Goal: Navigation & Orientation: Find specific page/section

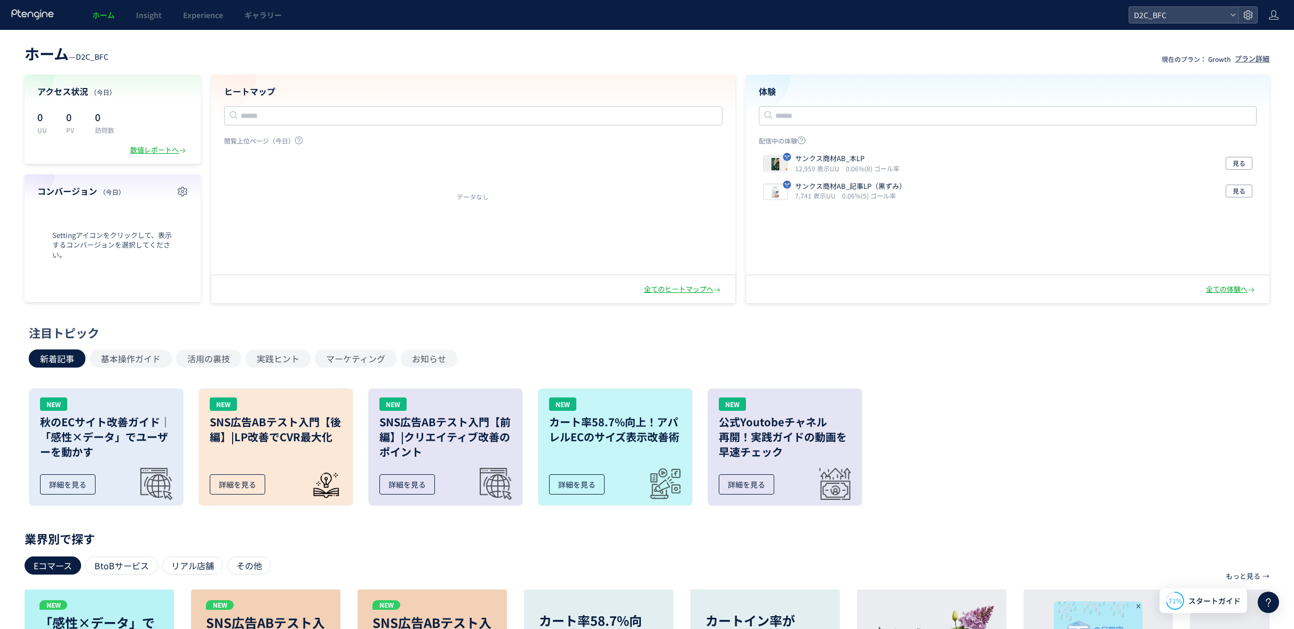
click at [505, 194] on div "データなし" at bounding box center [472, 196] width 523 height 9
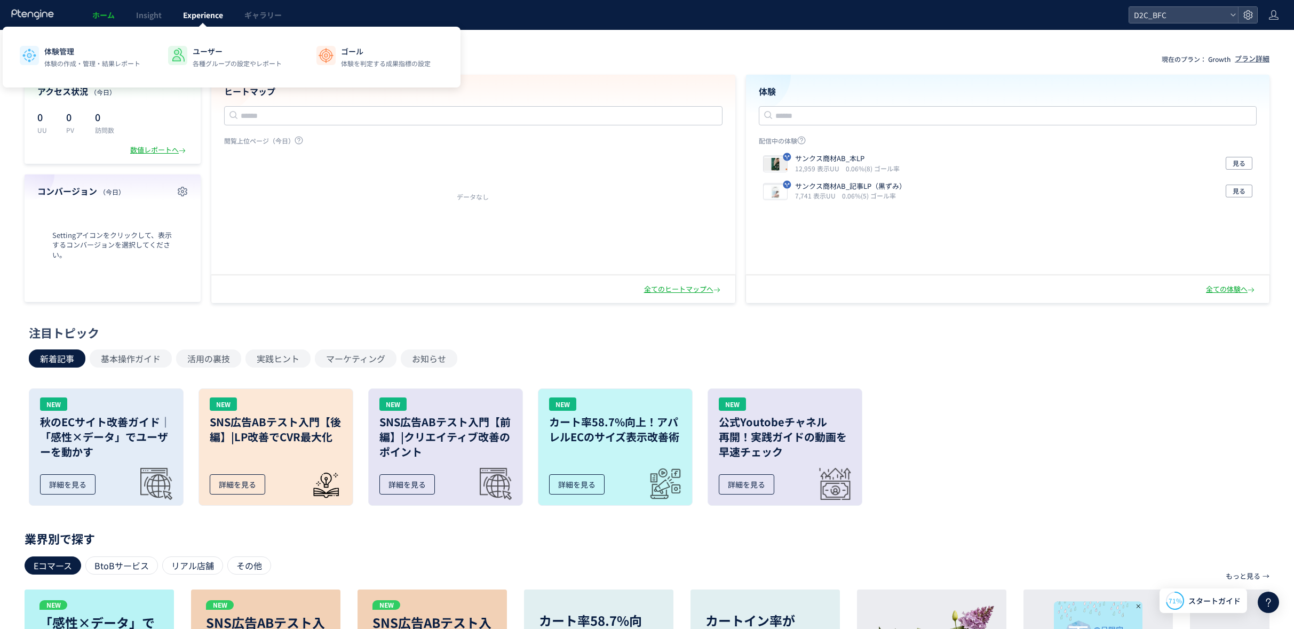
click at [176, 13] on link "Experience" at bounding box center [202, 15] width 61 height 30
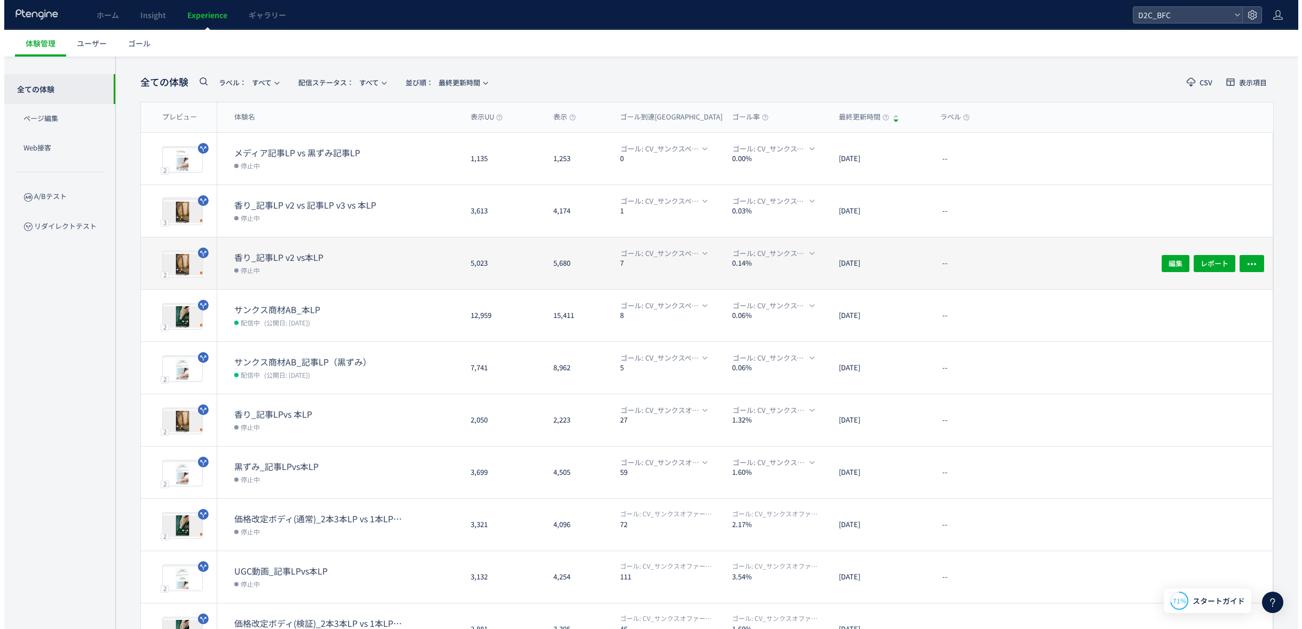
scroll to position [74, 0]
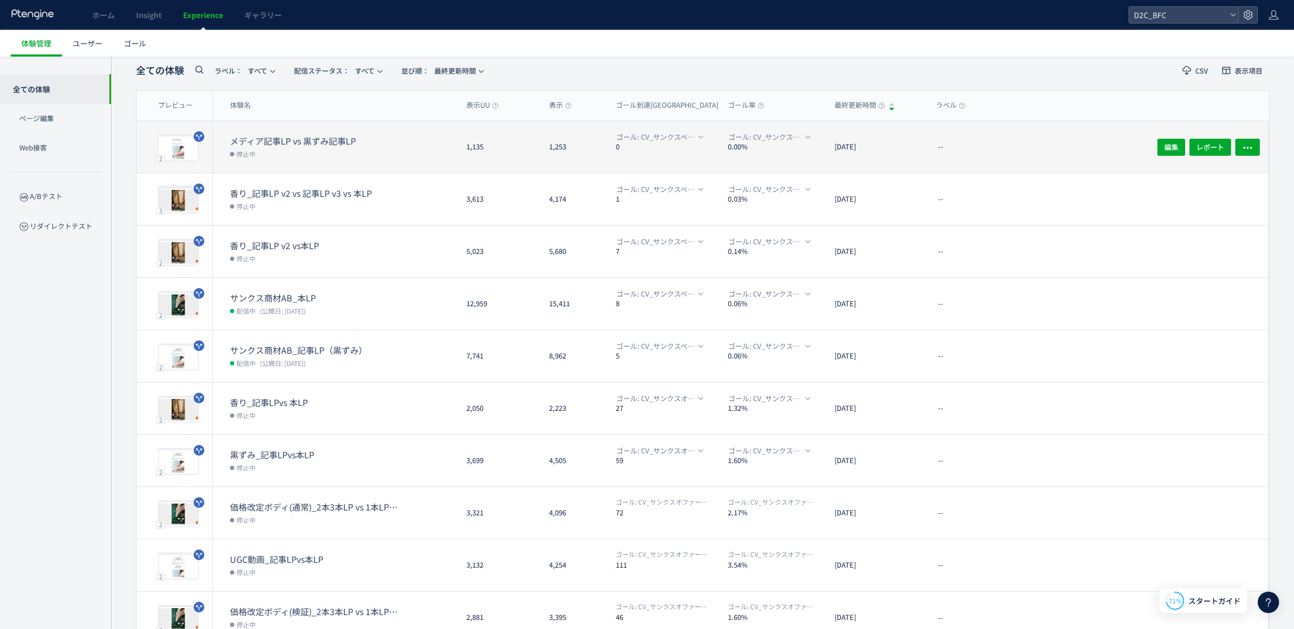
click at [341, 144] on dt "メディア記事LP vs 黒ずみ記事LP" at bounding box center [315, 141] width 171 height 12
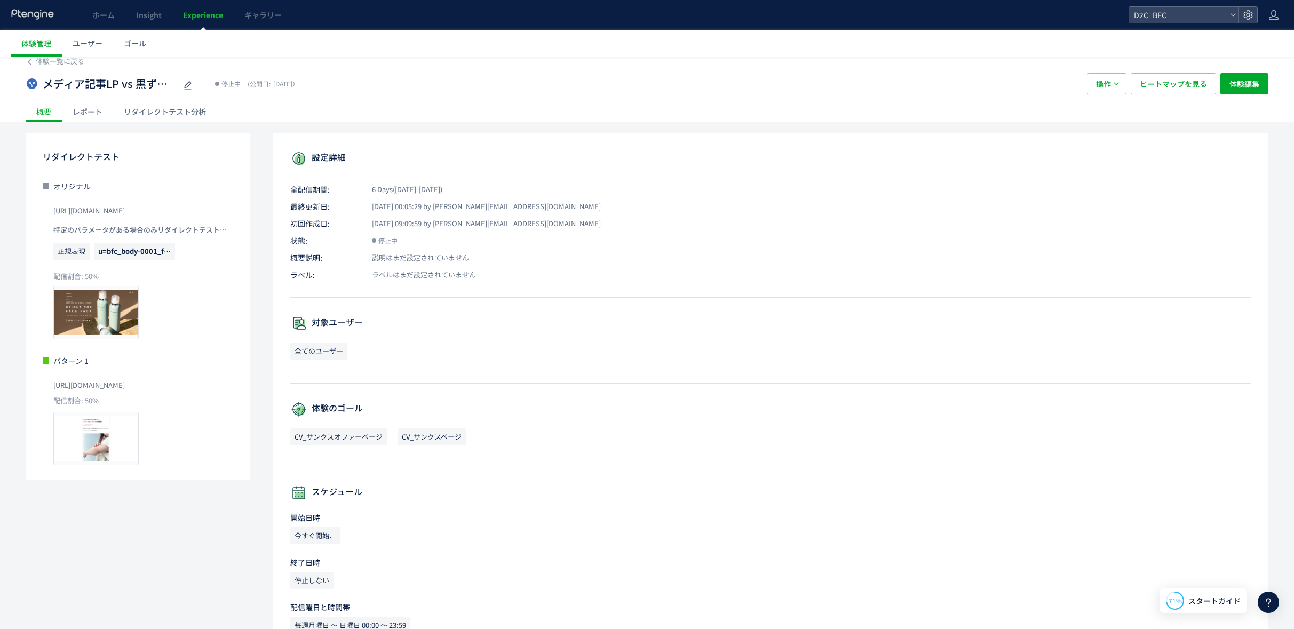
scroll to position [33, 0]
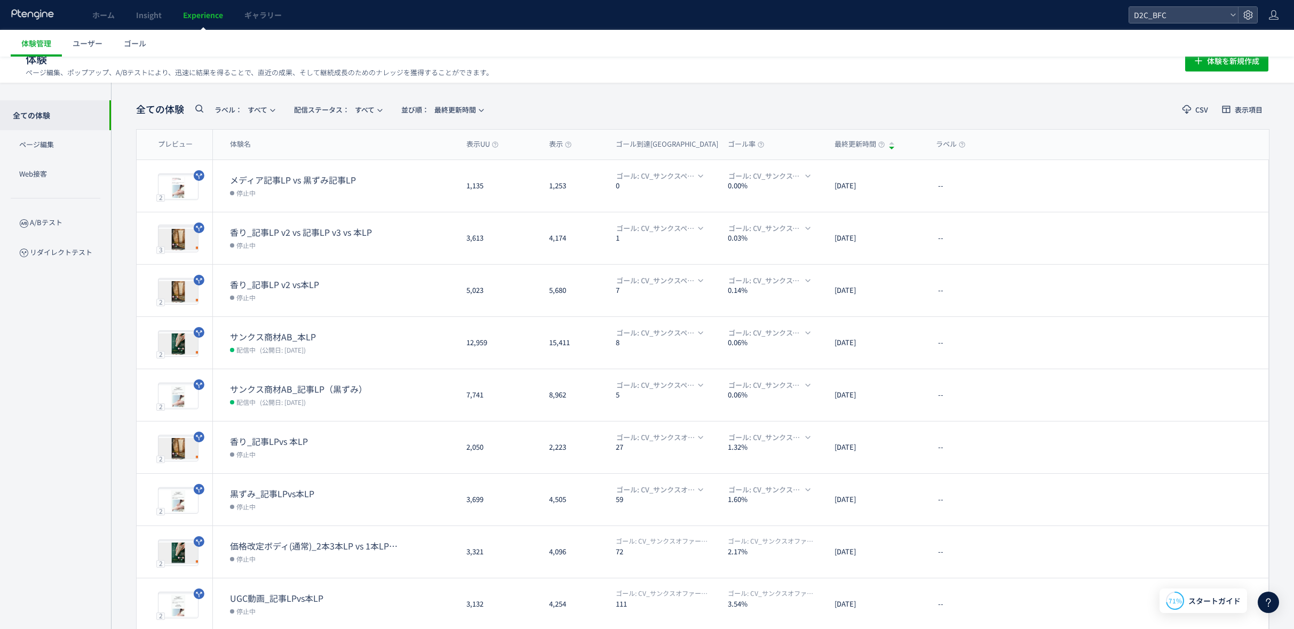
scroll to position [11, 0]
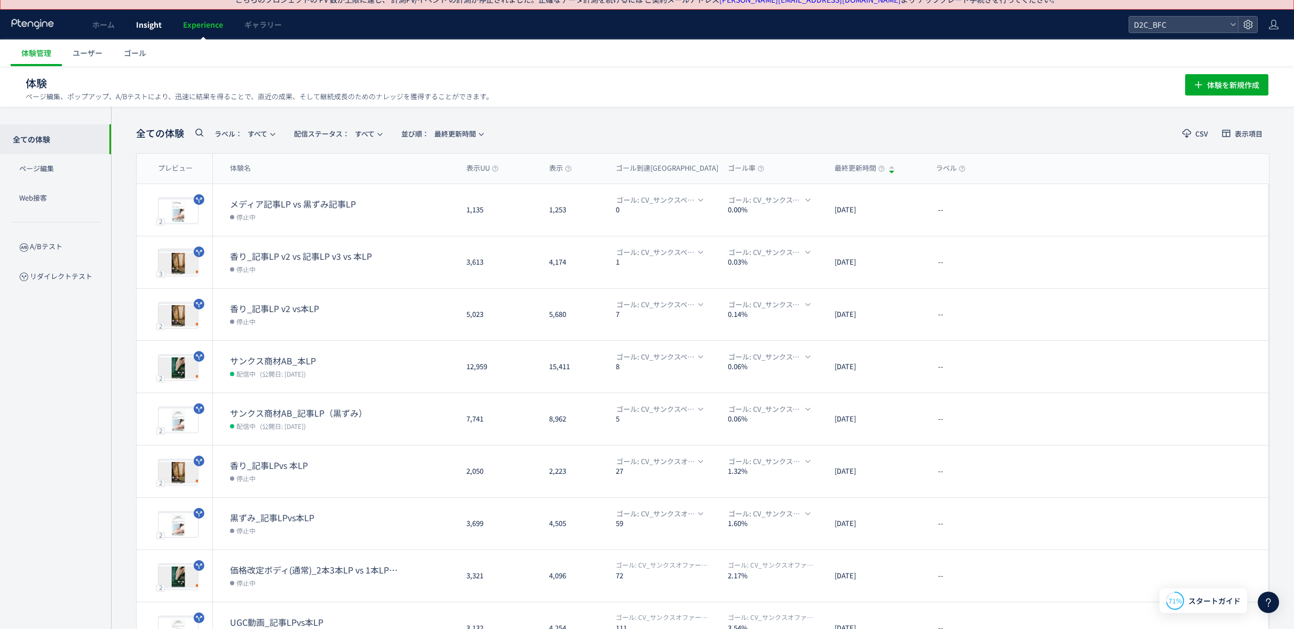
click at [155, 29] on span "Insight" at bounding box center [149, 24] width 26 height 11
click at [155, 29] on body "こちらのプロジェクトの PV 数が上限に達し、 計測PV/イベント の計測が停止されました。 正確なデータ計測を続けるには ご契約メールアドレス yoshin…" at bounding box center [647, 368] width 1294 height 758
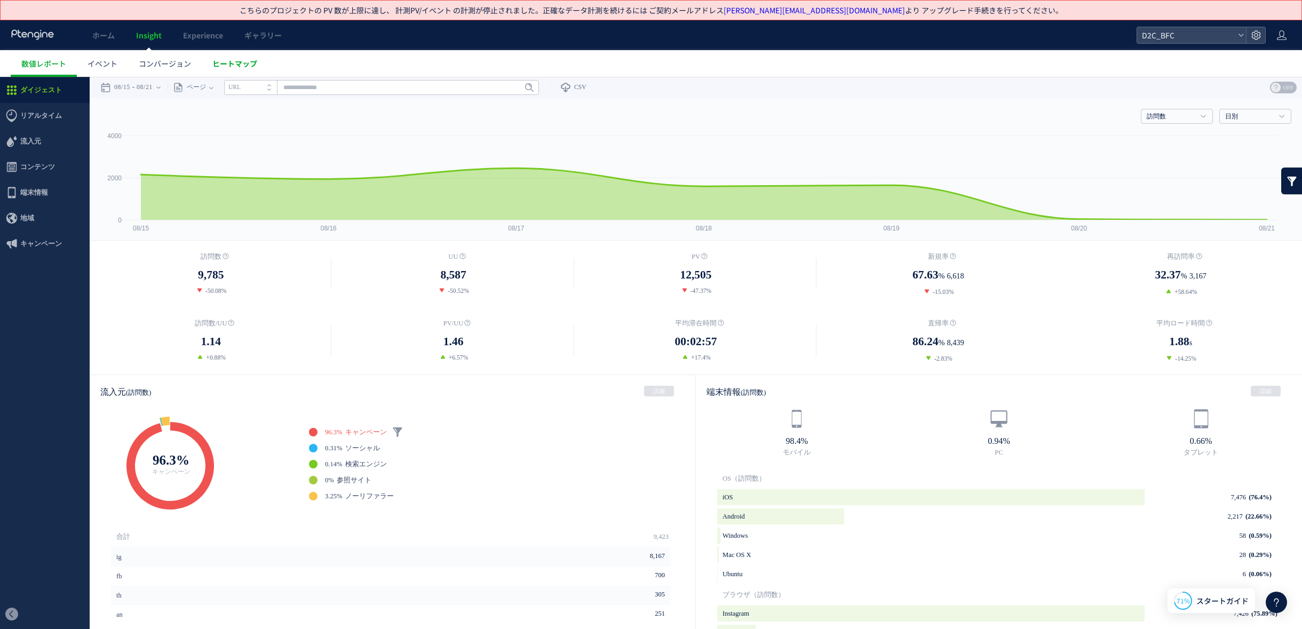
click at [235, 58] on span "ヒートマップ" at bounding box center [234, 63] width 45 height 11
